Goal: Task Accomplishment & Management: Manage account settings

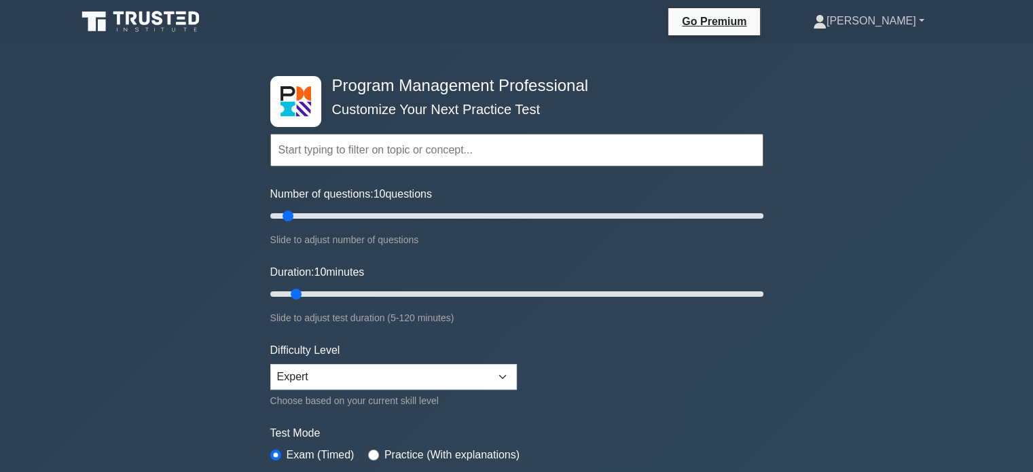
click at [884, 24] on link "[PERSON_NAME]" at bounding box center [868, 20] width 177 height 27
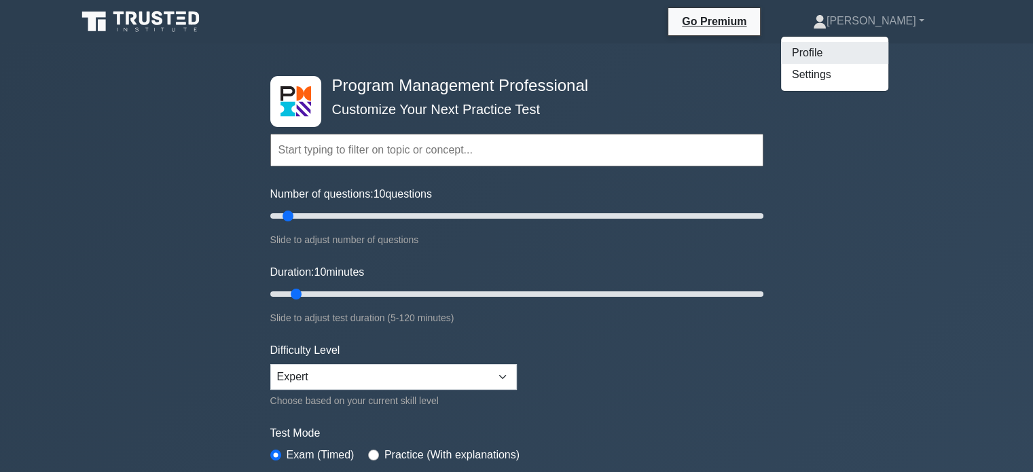
click at [861, 57] on link "Profile" at bounding box center [834, 53] width 107 height 22
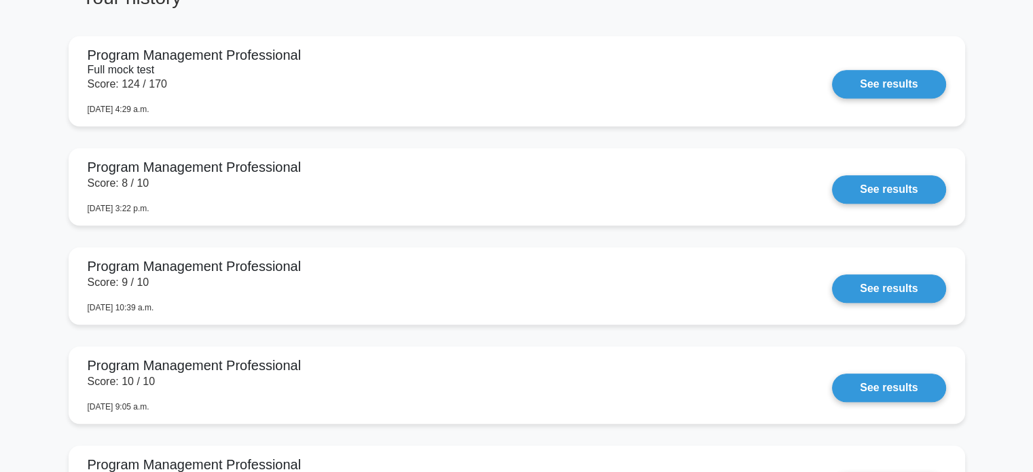
scroll to position [1114, 0]
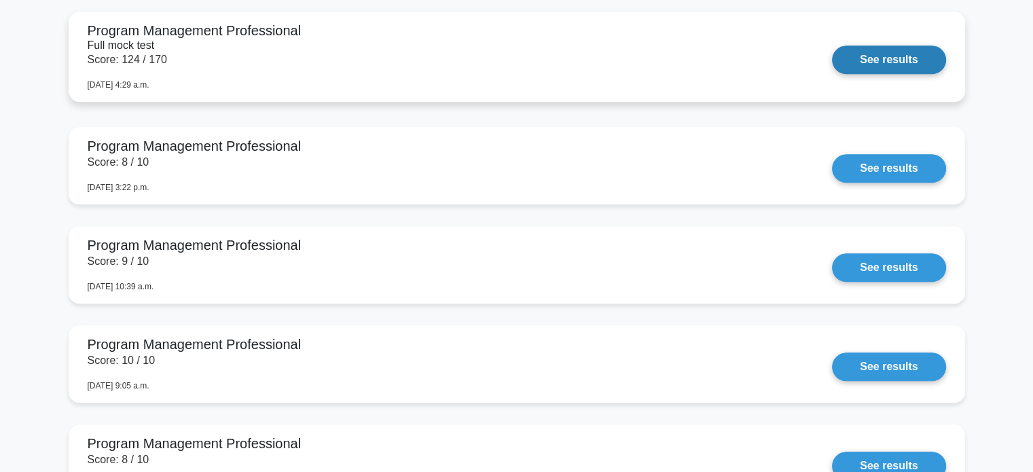
click at [900, 65] on link "See results" at bounding box center [888, 59] width 113 height 29
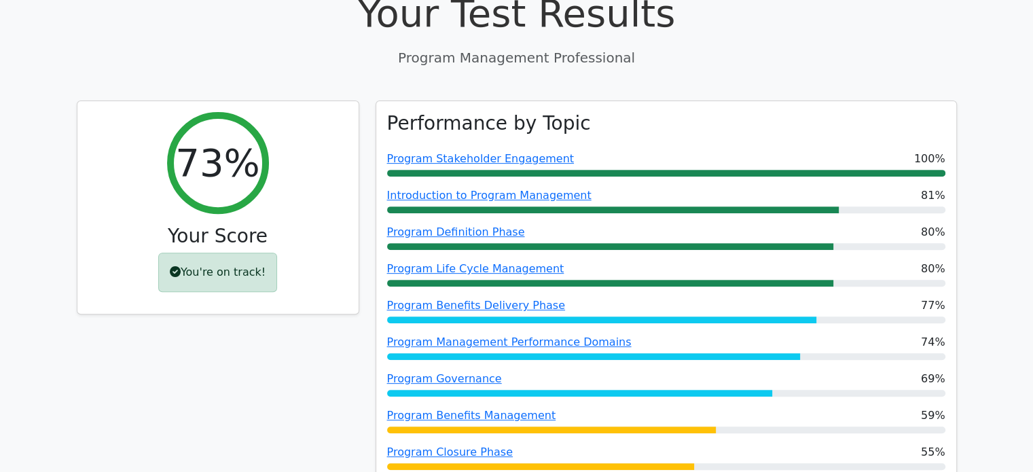
scroll to position [530, 0]
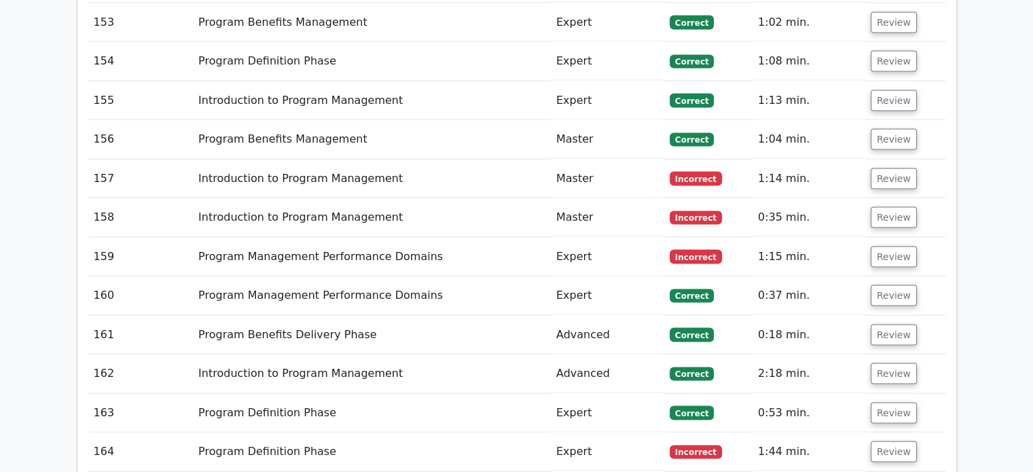
scroll to position [8504, 0]
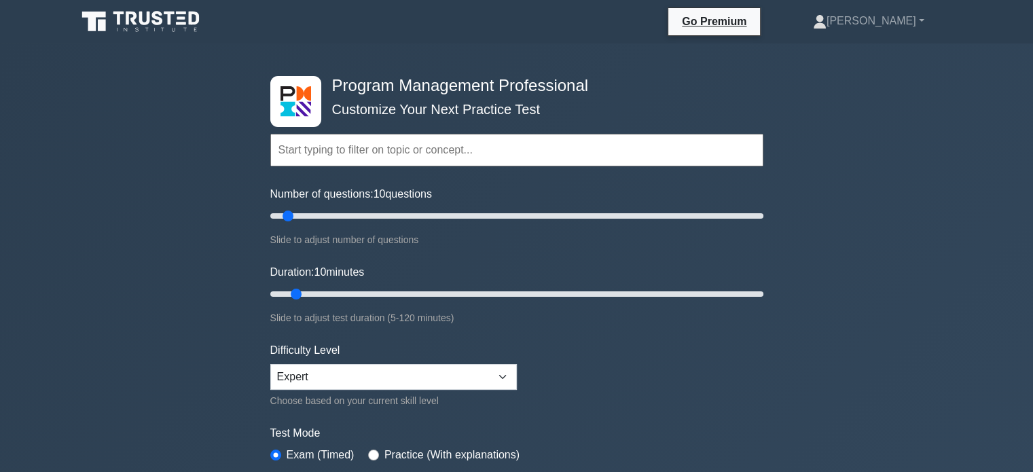
drag, startPoint x: 1031, startPoint y: 37, endPoint x: 1042, endPoint y: 67, distance: 31.8
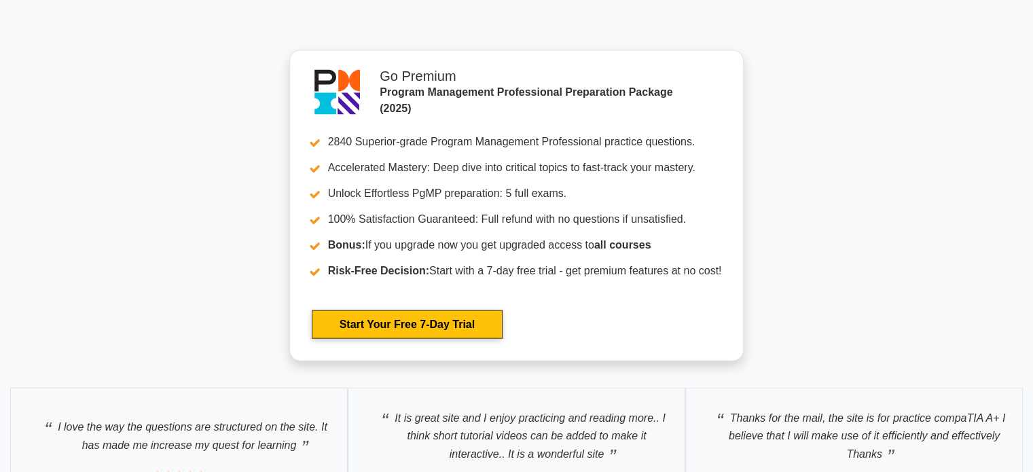
scroll to position [3180, 0]
